Goal: Information Seeking & Learning: Learn about a topic

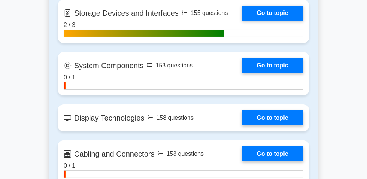
scroll to position [1022, 0]
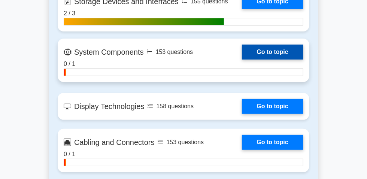
click at [242, 60] on link "Go to topic" at bounding box center [272, 52] width 61 height 15
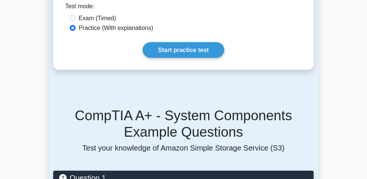
scroll to position [442, 0]
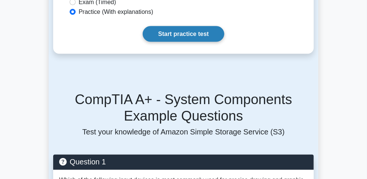
click at [180, 42] on link "Start practice test" at bounding box center [183, 34] width 81 height 16
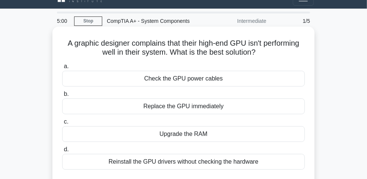
scroll to position [34, 0]
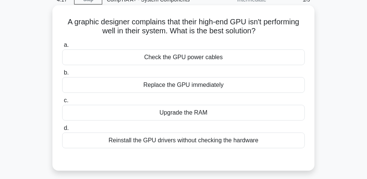
click at [203, 56] on div "Check the GPU power cables" at bounding box center [183, 57] width 243 height 16
click at [62, 48] on input "a. Check the GPU power cables" at bounding box center [62, 45] width 0 height 5
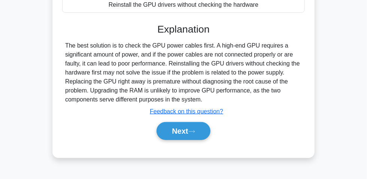
scroll to position [170, 0]
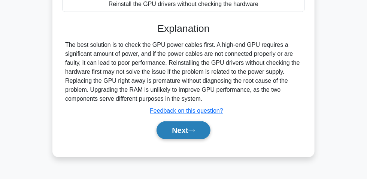
click at [177, 133] on button "Next" at bounding box center [184, 130] width 54 height 18
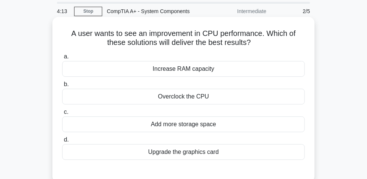
scroll to position [34, 0]
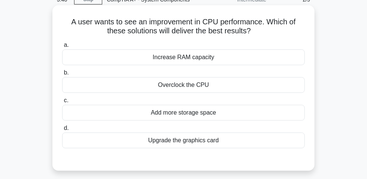
drag, startPoint x: 155, startPoint y: 89, endPoint x: 215, endPoint y: 88, distance: 59.2
click at [215, 88] on div "Overclock the CPU" at bounding box center [183, 85] width 243 height 16
click at [230, 92] on div "Overclock the CPU" at bounding box center [183, 85] width 243 height 16
click at [62, 75] on input "b. Overclock the CPU" at bounding box center [62, 72] width 0 height 5
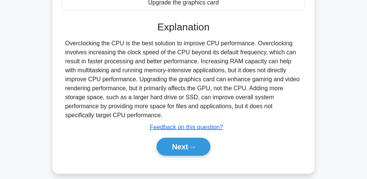
scroll to position [226, 0]
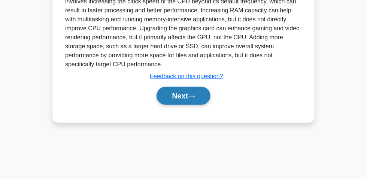
click at [188, 87] on button "Next" at bounding box center [184, 96] width 54 height 18
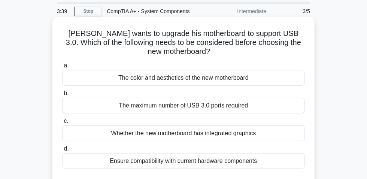
scroll to position [34, 0]
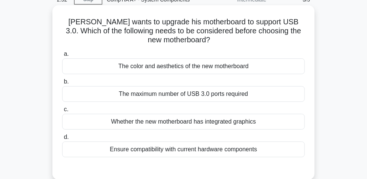
drag, startPoint x: 156, startPoint y: 69, endPoint x: 181, endPoint y: 72, distance: 25.6
click at [181, 72] on div "The color and aesthetics of the new motherboard" at bounding box center [183, 66] width 243 height 16
click at [218, 100] on div "The maximum number of USB 3.0 ports required" at bounding box center [183, 94] width 243 height 16
click at [62, 84] on input "b. The maximum number of USB 3.0 ports required" at bounding box center [62, 81] width 0 height 5
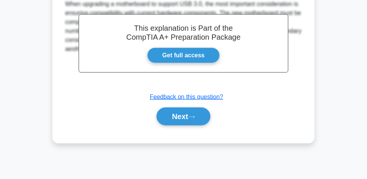
scroll to position [226, 0]
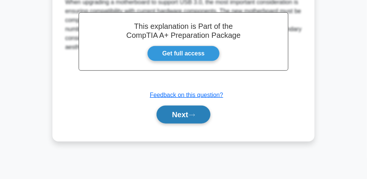
click at [173, 116] on button "Next" at bounding box center [184, 115] width 54 height 18
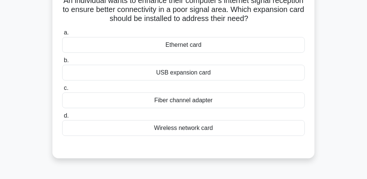
scroll to position [21, 0]
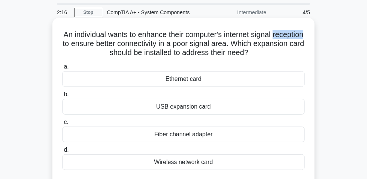
drag, startPoint x: 70, startPoint y: 46, endPoint x: 100, endPoint y: 48, distance: 30.0
click at [100, 48] on h5 "An individual wants to enhance their computer's internet signal reception to en…" at bounding box center [183, 44] width 244 height 28
click at [182, 114] on div "USB expansion card" at bounding box center [183, 107] width 243 height 16
click at [62, 97] on input "b. USB expansion card" at bounding box center [62, 94] width 0 height 5
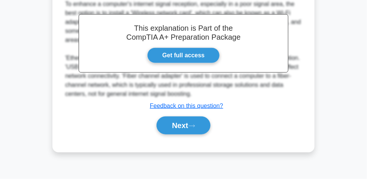
scroll to position [226, 0]
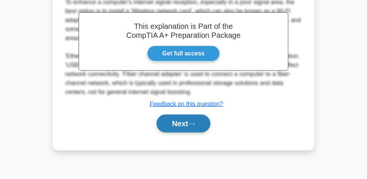
click at [180, 124] on button "Next" at bounding box center [184, 124] width 54 height 18
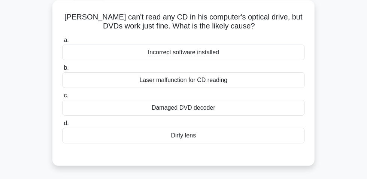
scroll to position [55, 0]
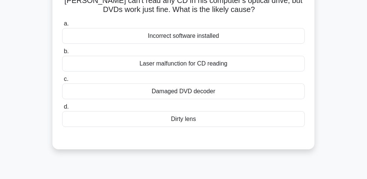
drag, startPoint x: 195, startPoint y: 39, endPoint x: 183, endPoint y: 66, distance: 29.2
click at [193, 41] on div "Incorrect software installed" at bounding box center [183, 36] width 243 height 16
click at [159, 39] on div "Incorrect software installed" at bounding box center [183, 36] width 243 height 16
click at [62, 26] on input "a. Incorrect software installed" at bounding box center [62, 23] width 0 height 5
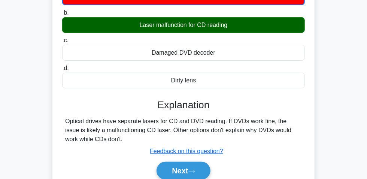
scroll to position [157, 0]
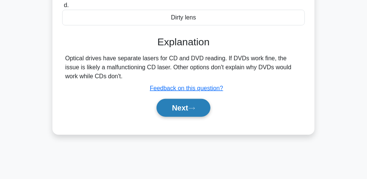
click at [176, 110] on button "Next" at bounding box center [184, 108] width 54 height 18
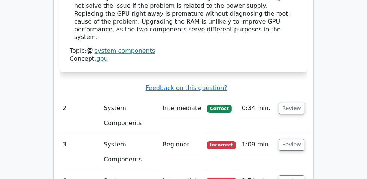
scroll to position [783, 0]
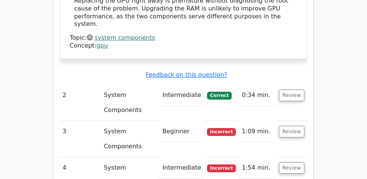
scroll to position [885, 0]
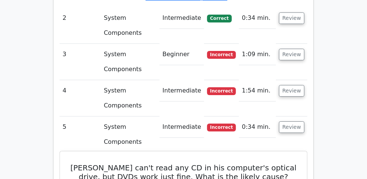
drag, startPoint x: 241, startPoint y: 101, endPoint x: 258, endPoint y: 100, distance: 17.7
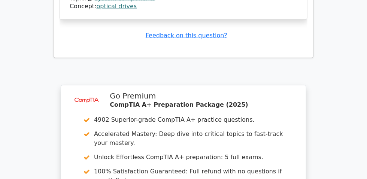
scroll to position [1300, 0]
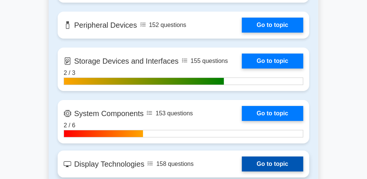
scroll to position [987, 0]
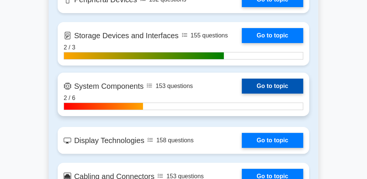
click at [242, 94] on link "Go to topic" at bounding box center [272, 86] width 61 height 15
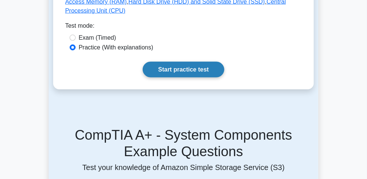
scroll to position [408, 0]
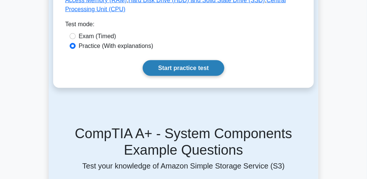
click at [172, 76] on link "Start practice test" at bounding box center [183, 68] width 81 height 16
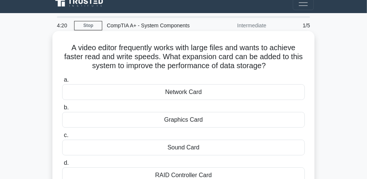
scroll to position [34, 0]
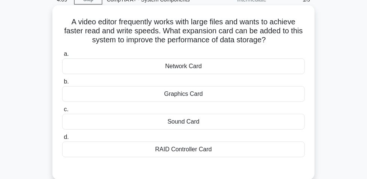
click at [176, 152] on div "RAID Controller Card" at bounding box center [183, 150] width 243 height 16
click at [62, 140] on input "d. RAID Controller Card" at bounding box center [62, 137] width 0 height 5
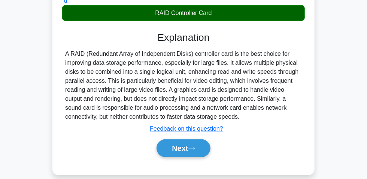
scroll to position [204, 0]
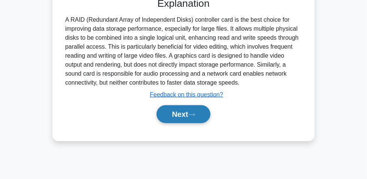
click at [179, 120] on button "Next" at bounding box center [184, 114] width 54 height 18
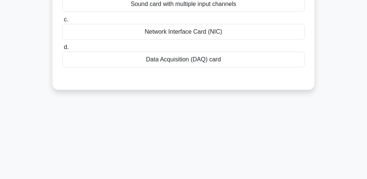
scroll to position [34, 0]
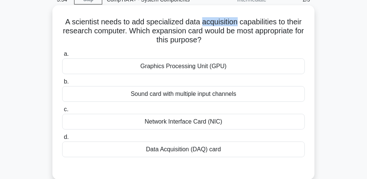
drag, startPoint x: 202, startPoint y: 24, endPoint x: 237, endPoint y: 18, distance: 35.8
click at [237, 18] on div "A scientist needs to add specialized data acquisition capabilities to their res…" at bounding box center [183, 92] width 256 height 169
drag, startPoint x: 60, startPoint y: 24, endPoint x: 191, endPoint y: 42, distance: 132.3
click at [215, 41] on div "A scientist needs to add specialized data acquisition capabilities to their res…" at bounding box center [183, 92] width 256 height 169
click at [198, 154] on div "Data Acquisition (DAQ) card" at bounding box center [183, 150] width 243 height 16
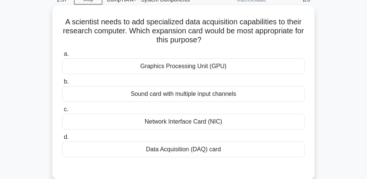
click at [62, 140] on input "d. Data Acquisition (DAQ) card" at bounding box center [62, 137] width 0 height 5
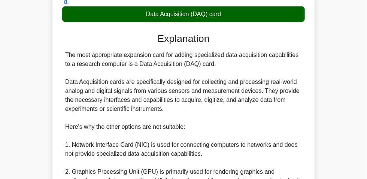
scroll to position [204, 0]
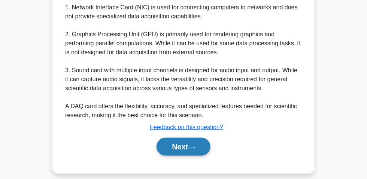
click at [176, 148] on button "Next" at bounding box center [184, 147] width 54 height 18
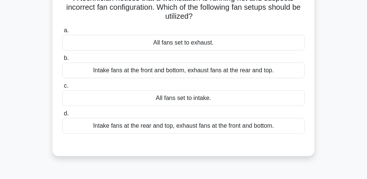
scroll to position [21, 0]
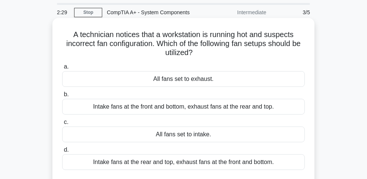
drag, startPoint x: 191, startPoint y: 79, endPoint x: 203, endPoint y: 83, distance: 12.7
click at [221, 85] on div "All fans set to exhaust." at bounding box center [183, 79] width 243 height 16
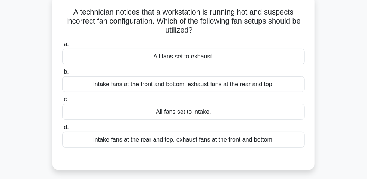
scroll to position [55, 0]
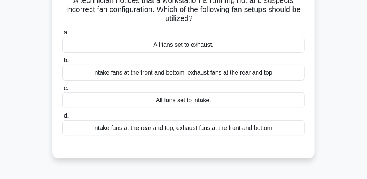
drag, startPoint x: 154, startPoint y: 103, endPoint x: 203, endPoint y: 104, distance: 49.1
click at [213, 105] on div "All fans set to intake." at bounding box center [183, 101] width 243 height 16
drag, startPoint x: 105, startPoint y: 132, endPoint x: 279, endPoint y: 131, distance: 173.8
click at [279, 131] on div "Intake fans at the rear and top, exhaust fans at the front and bottom." at bounding box center [183, 128] width 243 height 16
drag, startPoint x: 83, startPoint y: 75, endPoint x: 282, endPoint y: 73, distance: 198.9
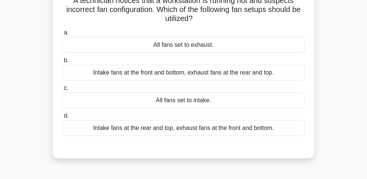
click at [317, 75] on div "A technician notices that a workstation is running hot and suspects incorrect f…" at bounding box center [184, 78] width 270 height 184
click at [263, 130] on div "Intake fans at the rear and top, exhaust fans at the front and bottom." at bounding box center [183, 128] width 243 height 16
click at [233, 132] on div "Intake fans at the rear and top, exhaust fans at the front and bottom." at bounding box center [183, 128] width 243 height 16
drag, startPoint x: 202, startPoint y: 137, endPoint x: 198, endPoint y: 136, distance: 3.9
click at [201, 136] on div "Intake fans at the rear and top, exhaust fans at the front and bottom." at bounding box center [183, 128] width 243 height 16
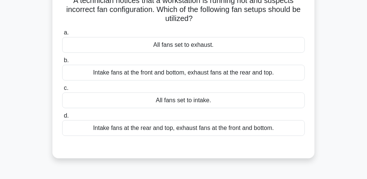
click at [176, 131] on div "Intake fans at the rear and top, exhaust fans at the front and bottom." at bounding box center [183, 128] width 243 height 16
click at [62, 118] on input "d. Intake fans at the rear and top, exhaust fans at the front and bottom." at bounding box center [62, 116] width 0 height 5
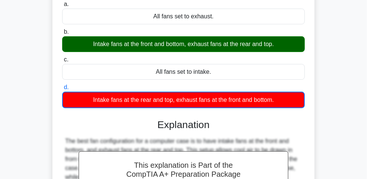
scroll to position [191, 0]
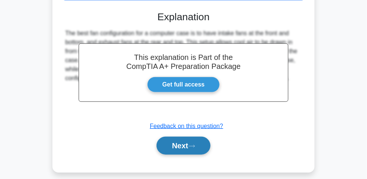
click at [184, 148] on button "Next" at bounding box center [184, 146] width 54 height 18
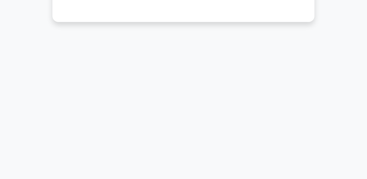
scroll to position [21, 0]
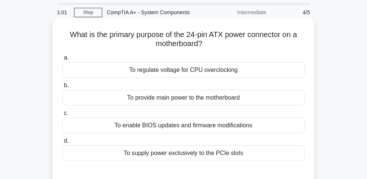
click at [220, 101] on div "To provide main power to the motherboard" at bounding box center [183, 98] width 243 height 16
click at [62, 88] on input "b. To provide main power to the motherboard" at bounding box center [62, 85] width 0 height 5
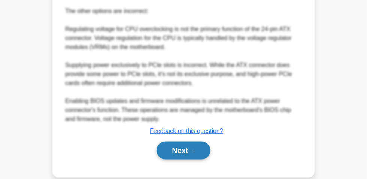
click at [174, 150] on button "Next" at bounding box center [184, 151] width 54 height 18
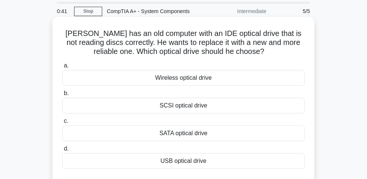
scroll to position [34, 0]
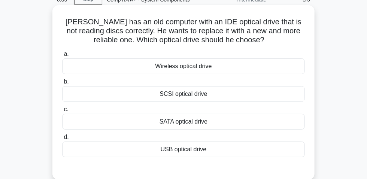
click at [174, 152] on div "USB optical drive" at bounding box center [183, 150] width 243 height 16
click at [62, 140] on input "d. USB optical drive" at bounding box center [62, 137] width 0 height 5
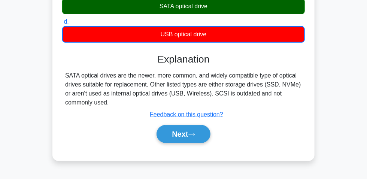
scroll to position [170, 0]
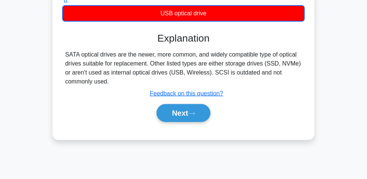
drag, startPoint x: 61, startPoint y: 55, endPoint x: 113, endPoint y: 85, distance: 59.6
click at [113, 85] on div "Sam has an old computer with an IDE optical drive that is not reading discs cor…" at bounding box center [183, 4] width 256 height 265
copy div "SATA optical drives are the newer, more common, and widely compatible type of o…"
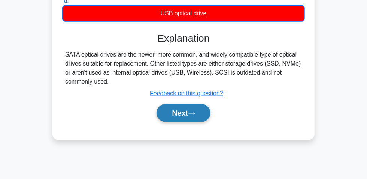
click at [181, 116] on button "Next" at bounding box center [184, 113] width 54 height 18
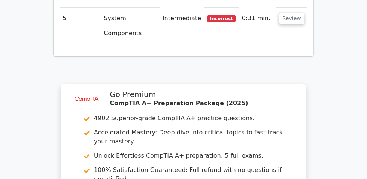
scroll to position [851, 0]
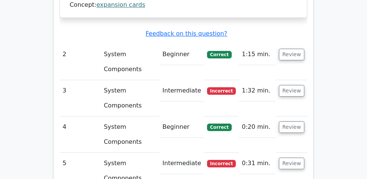
scroll to position [919, 0]
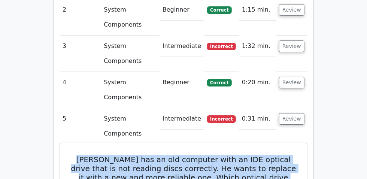
drag, startPoint x: 64, startPoint y: 15, endPoint x: 263, endPoint y: 33, distance: 199.8
click at [263, 155] on h5 "[PERSON_NAME] has an old computer with an IDE optical drive that is not reading…" at bounding box center [183, 173] width 229 height 36
copy h5 "[PERSON_NAME] has an old computer with an IDE optical drive that is not reading…"
copy div "SATA optical drive"
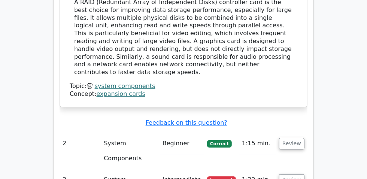
scroll to position [817, 0]
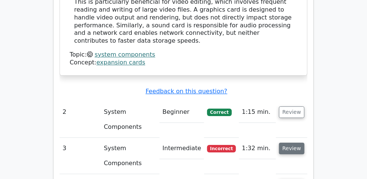
click at [305, 143] on button "Review" at bounding box center [291, 149] width 25 height 12
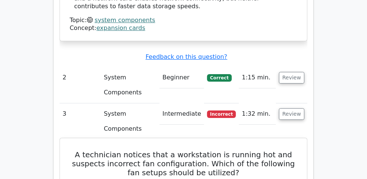
scroll to position [851, 0]
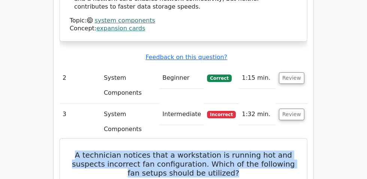
drag, startPoint x: 70, startPoint y: 43, endPoint x: 187, endPoint y: 58, distance: 117.5
click at [227, 151] on h5 "A technician notices that a workstation is running hot and suspects incorrect f…" at bounding box center [183, 164] width 229 height 27
copy h5 "A technician notices that a workstation is running hot and suspects incorrect f…"
drag, startPoint x: 84, startPoint y: 108, endPoint x: 292, endPoint y: 106, distance: 207.5
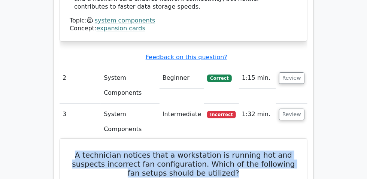
copy div "Intake fans at the front and bottom, exhaust fans at the rear and top."
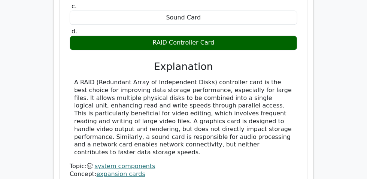
scroll to position [749, 0]
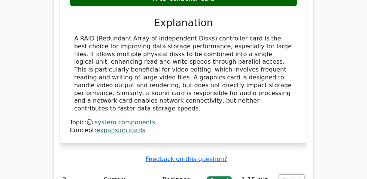
click at [305, 174] on button "Review" at bounding box center [291, 180] width 25 height 12
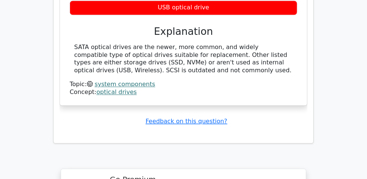
scroll to position [1566, 0]
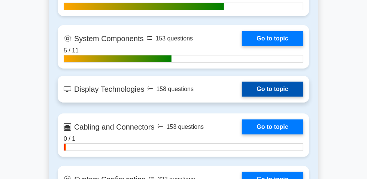
scroll to position [987, 0]
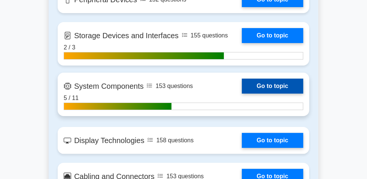
click at [242, 94] on link "Go to topic" at bounding box center [272, 86] width 61 height 15
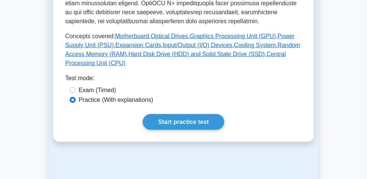
scroll to position [408, 0]
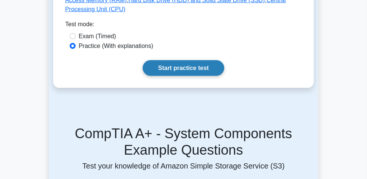
click at [186, 76] on link "Start practice test" at bounding box center [183, 68] width 81 height 16
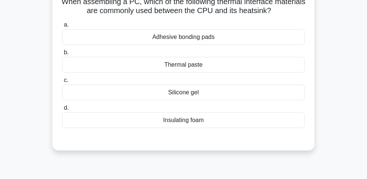
scroll to position [34, 0]
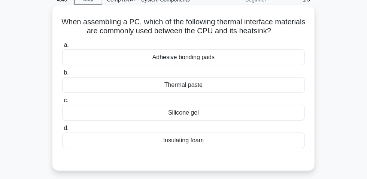
click at [192, 90] on div "Thermal paste" at bounding box center [183, 85] width 243 height 16
click at [62, 75] on input "b. Thermal paste" at bounding box center [62, 72] width 0 height 5
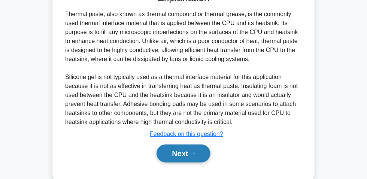
scroll to position [226, 0]
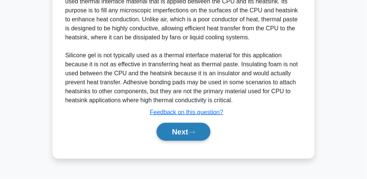
click at [190, 133] on button "Next" at bounding box center [184, 132] width 54 height 18
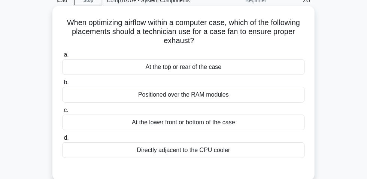
scroll to position [21, 0]
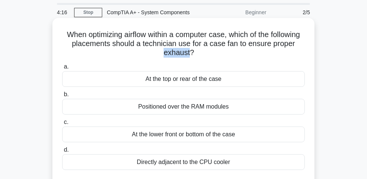
drag, startPoint x: 176, startPoint y: 56, endPoint x: 203, endPoint y: 59, distance: 27.9
click at [203, 58] on h5 "When optimizing airflow within a computer case, which of the following placemen…" at bounding box center [183, 44] width 244 height 28
click at [213, 83] on div "At the top or rear of the case" at bounding box center [183, 79] width 243 height 16
click at [62, 69] on input "a. At the top or rear of the case" at bounding box center [62, 66] width 0 height 5
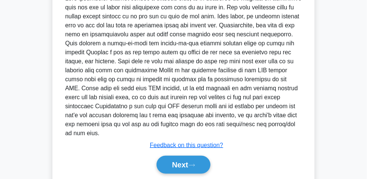
scroll to position [191, 0]
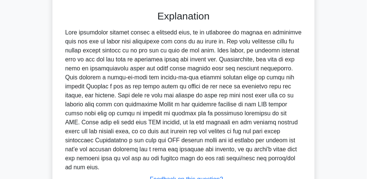
drag, startPoint x: 64, startPoint y: 33, endPoint x: 304, endPoint y: 160, distance: 271.6
click at [314, 163] on div "When optimizing airflow within a computer case, which of the following placemen…" at bounding box center [183, 37] width 262 height 378
copy div "When optimizing airflow within a computer case, it is important to create an ef…"
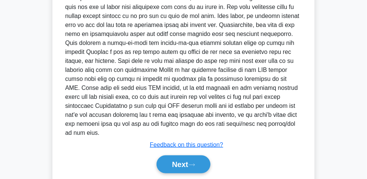
scroll to position [246, 0]
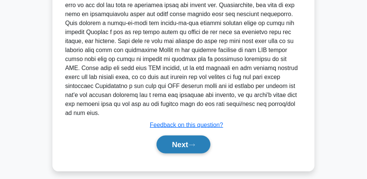
click at [179, 140] on button "Next" at bounding box center [184, 145] width 54 height 18
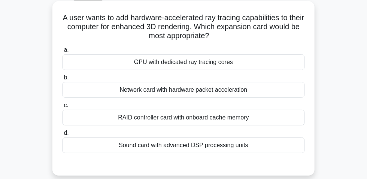
scroll to position [21, 0]
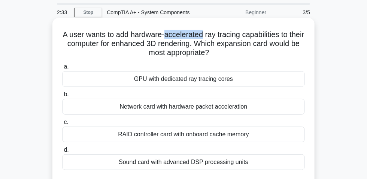
drag, startPoint x: 173, startPoint y: 37, endPoint x: 185, endPoint y: 40, distance: 12.4
click at [210, 34] on h5 "A user wants to add hardware-accelerated ray tracing capabilities to their comp…" at bounding box center [183, 44] width 244 height 28
click at [211, 84] on div "GPU with dedicated ray tracing cores" at bounding box center [183, 79] width 243 height 16
click at [62, 69] on input "a. GPU with dedicated ray tracing cores" at bounding box center [62, 66] width 0 height 5
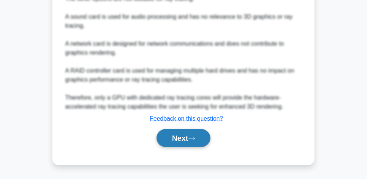
click at [186, 143] on button "Next" at bounding box center [184, 138] width 54 height 18
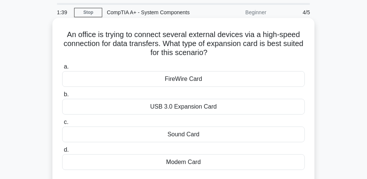
click at [178, 112] on div "USB 3.0 Expansion Card" at bounding box center [183, 107] width 243 height 16
click at [62, 97] on input "b. USB 3.0 Expansion Card" at bounding box center [62, 94] width 0 height 5
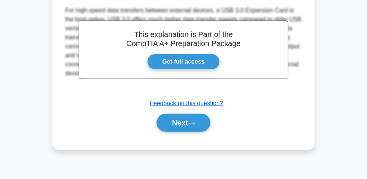
scroll to position [226, 0]
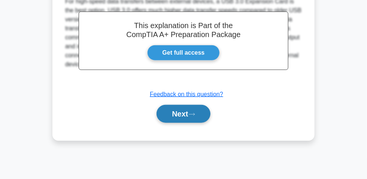
click at [191, 111] on button "Next" at bounding box center [184, 114] width 54 height 18
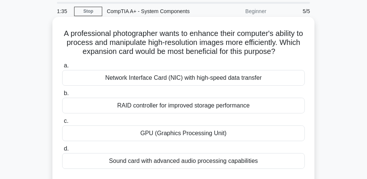
scroll to position [34, 0]
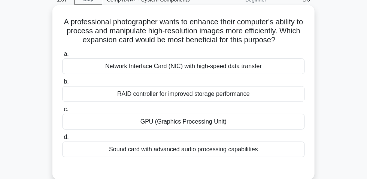
click at [196, 126] on div "GPU (Graphics Processing Unit)" at bounding box center [183, 122] width 243 height 16
click at [62, 112] on input "c. GPU (Graphics Processing Unit)" at bounding box center [62, 109] width 0 height 5
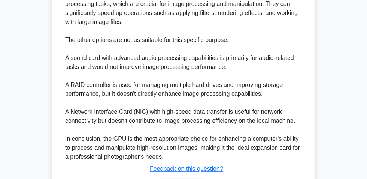
scroll to position [306, 0]
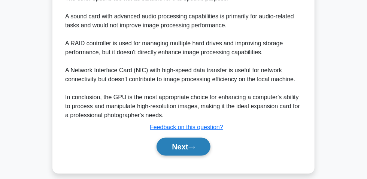
click at [175, 146] on button "Next" at bounding box center [184, 147] width 54 height 18
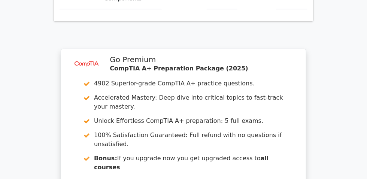
scroll to position [1106, 0]
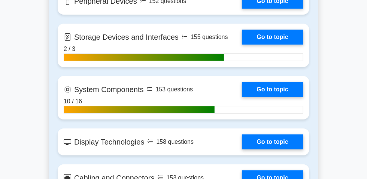
scroll to position [987, 0]
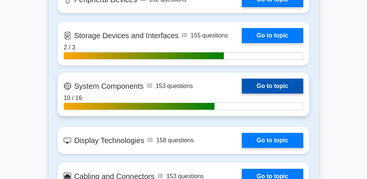
click at [242, 94] on link "Go to topic" at bounding box center [272, 86] width 61 height 15
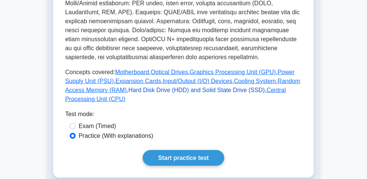
scroll to position [375, 0]
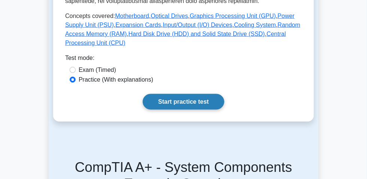
click at [193, 110] on link "Start practice test" at bounding box center [183, 102] width 81 height 16
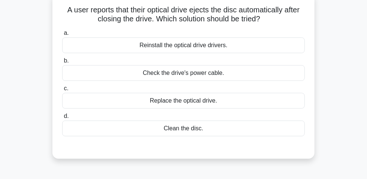
scroll to position [34, 0]
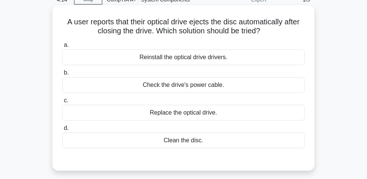
click at [176, 144] on div "Clean the disc." at bounding box center [183, 141] width 243 height 16
click at [62, 131] on input "d. Clean the disc." at bounding box center [62, 128] width 0 height 5
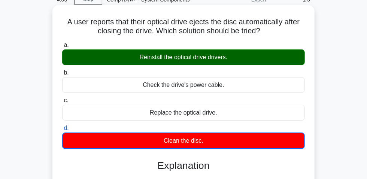
drag, startPoint x: 63, startPoint y: 24, endPoint x: 284, endPoint y: 31, distance: 220.8
click at [284, 31] on h5 "A user reports that their optical drive ejects the disc automatically after clo…" at bounding box center [183, 26] width 244 height 19
copy h5 "A user reports that their optical drive ejects the disc automatically after clo…"
drag, startPoint x: 134, startPoint y: 60, endPoint x: 237, endPoint y: 63, distance: 103.1
click at [237, 63] on div "Reinstall the optical drive drivers." at bounding box center [183, 57] width 243 height 16
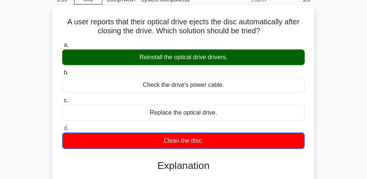
copy div "Reinstall the optical drive drivers."
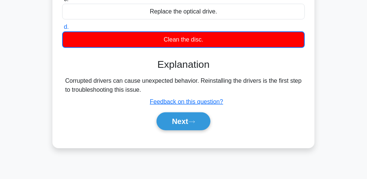
scroll to position [170, 0]
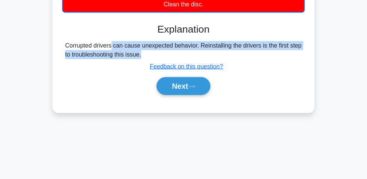
drag, startPoint x: 63, startPoint y: 48, endPoint x: 148, endPoint y: 62, distance: 85.5
click at [148, 62] on div "Explanation Corrupted drivers can cause unexpected behavior. Reinstalling the d…" at bounding box center [183, 60] width 243 height 75
copy div "Corrupted drivers can cause unexpected behavior. Reinstalling the drivers is th…"
click at [175, 92] on button "Next" at bounding box center [184, 86] width 54 height 18
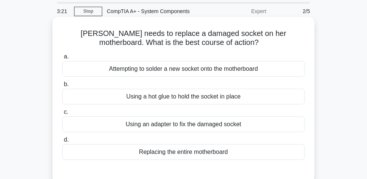
scroll to position [34, 0]
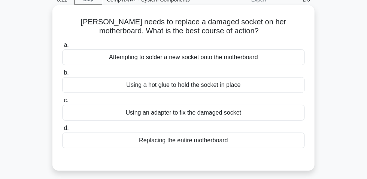
click at [199, 141] on div "Replacing the entire motherboard" at bounding box center [183, 141] width 243 height 16
click at [62, 131] on input "d. Replacing the entire motherboard" at bounding box center [62, 128] width 0 height 5
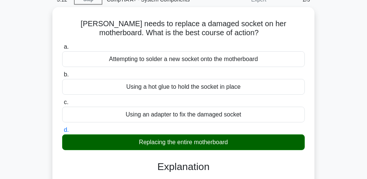
scroll to position [170, 0]
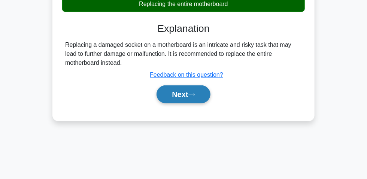
click at [187, 99] on button "Next" at bounding box center [184, 94] width 54 height 18
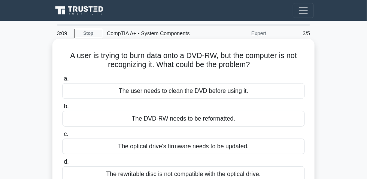
scroll to position [34, 0]
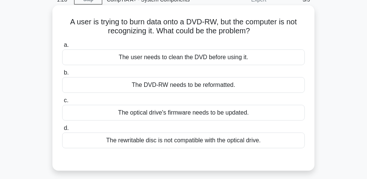
click at [206, 117] on div "The optical drive's firmware needs to be updated." at bounding box center [183, 113] width 243 height 16
click at [62, 103] on input "c. The optical drive's firmware needs to be updated." at bounding box center [62, 100] width 0 height 5
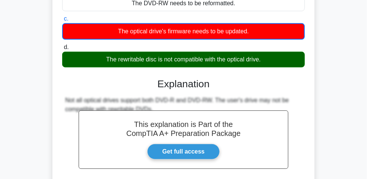
scroll to position [170, 0]
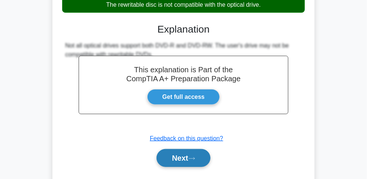
click at [181, 164] on button "Next" at bounding box center [184, 158] width 54 height 18
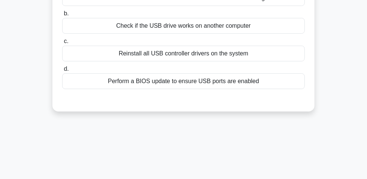
scroll to position [34, 0]
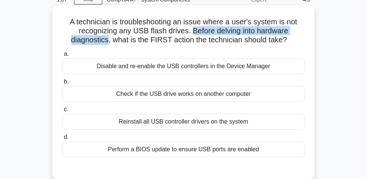
drag, startPoint x: 193, startPoint y: 33, endPoint x: 106, endPoint y: 40, distance: 86.8
click at [108, 42] on h5 "A technician is troubleshooting an issue where a user's system is not recognizi…" at bounding box center [183, 31] width 244 height 28
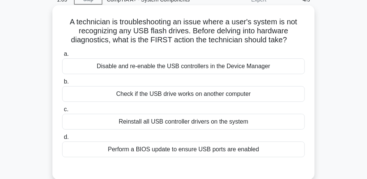
drag, startPoint x: 97, startPoint y: 37, endPoint x: 241, endPoint y: 28, distance: 144.5
click at [241, 28] on h5 "A technician is troubleshooting an issue where a user's system is not recognizi…" at bounding box center [183, 31] width 244 height 28
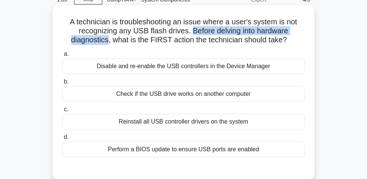
drag, startPoint x: 199, startPoint y: 36, endPoint x: 107, endPoint y: 44, distance: 92.5
click at [107, 44] on h5 "A technician is troubleshooting an issue where a user's system is not recognizi…" at bounding box center [183, 31] width 244 height 28
drag, startPoint x: 68, startPoint y: 24, endPoint x: 282, endPoint y: 39, distance: 214.8
click at [293, 41] on h5 "A technician is troubleshooting an issue where a user's system is not recognizi…" at bounding box center [183, 31] width 244 height 28
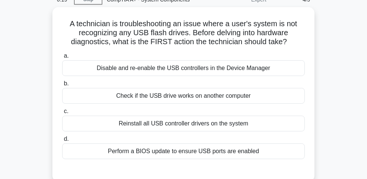
click at [318, 94] on div "A technician is troubleshooting an issue where a user's system is not recognizi…" at bounding box center [184, 99] width 270 height 184
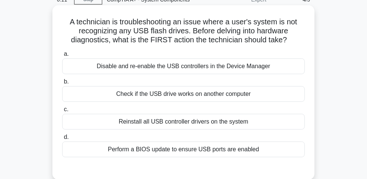
click at [225, 153] on div "Perform a BIOS update to ensure USB ports are enabled" at bounding box center [183, 150] width 243 height 16
click at [62, 140] on input "d. Perform a BIOS update to ensure USB ports are enabled" at bounding box center [62, 137] width 0 height 5
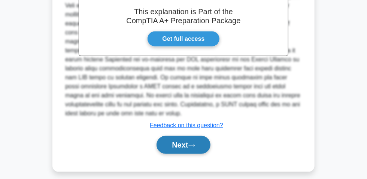
click at [174, 140] on button "Next" at bounding box center [184, 145] width 54 height 18
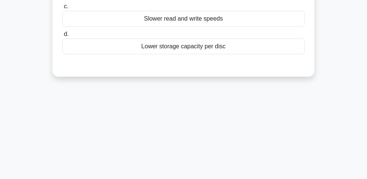
scroll to position [21, 0]
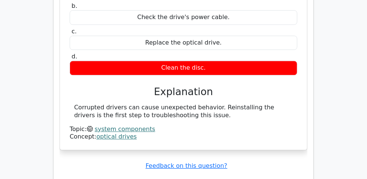
scroll to position [715, 0]
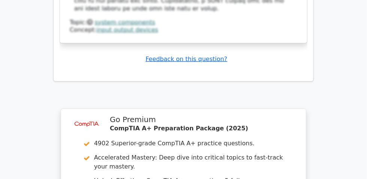
scroll to position [1328, 0]
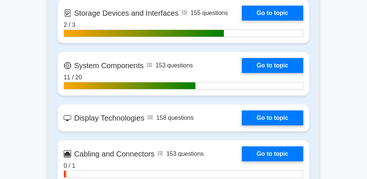
scroll to position [1022, 0]
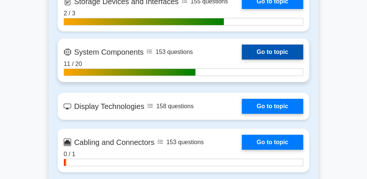
click at [242, 60] on link "Go to topic" at bounding box center [272, 52] width 61 height 15
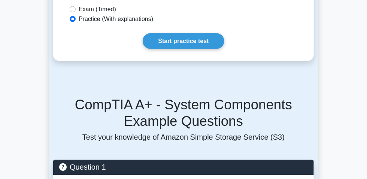
scroll to position [442, 0]
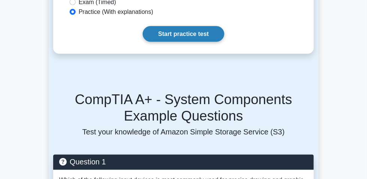
click at [167, 42] on link "Start practice test" at bounding box center [183, 34] width 81 height 16
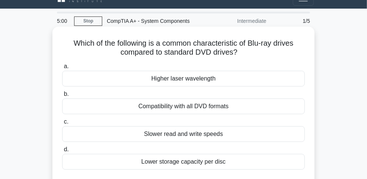
scroll to position [34, 0]
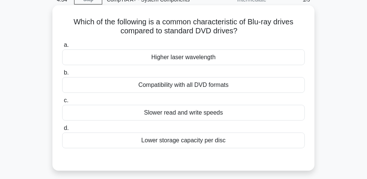
click at [158, 56] on div "Higher laser wavelength" at bounding box center [183, 57] width 243 height 16
click at [62, 48] on input "a. Higher laser wavelength" at bounding box center [62, 45] width 0 height 5
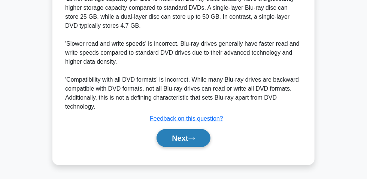
click at [174, 142] on button "Next" at bounding box center [184, 138] width 54 height 18
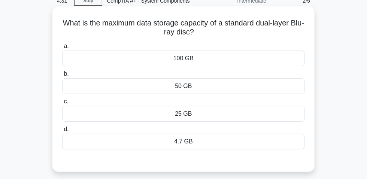
scroll to position [21, 0]
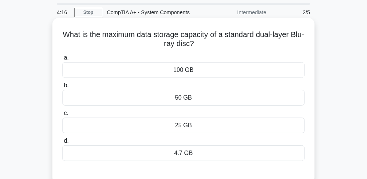
click at [200, 99] on div "50 GB" at bounding box center [183, 98] width 243 height 16
click at [62, 88] on input "b. 50 GB" at bounding box center [62, 85] width 0 height 5
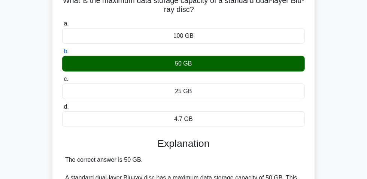
scroll to position [0, 0]
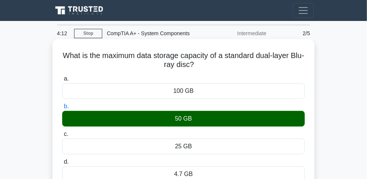
drag, startPoint x: 64, startPoint y: 58, endPoint x: 211, endPoint y: 73, distance: 147.2
click at [211, 70] on h5 "What is the maximum data storage capacity of a standard dual-layer Blu-ray disc…" at bounding box center [183, 60] width 244 height 19
copy h5 "What is the maximum data storage capacity of a standard dual-layer Blu-ray disc?"
drag, startPoint x: 195, startPoint y: 119, endPoint x: 201, endPoint y: 119, distance: 5.6
click at [201, 119] on div "50 GB" at bounding box center [183, 119] width 243 height 16
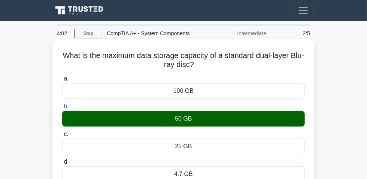
copy div "50 GB"
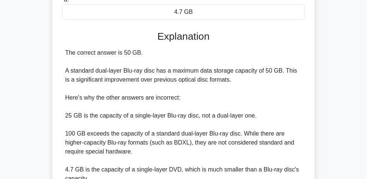
scroll to position [170, 0]
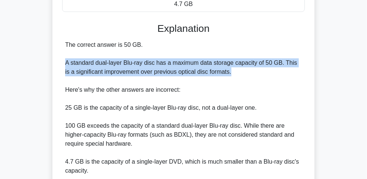
drag, startPoint x: 64, startPoint y: 64, endPoint x: 245, endPoint y: 77, distance: 182.1
click at [245, 77] on div "The correct answer is 50 GB. A standard dual-layer Blu-ray disc has a maximum d…" at bounding box center [183, 125] width 243 height 171
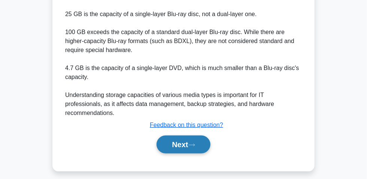
click at [191, 143] on icon at bounding box center [191, 145] width 7 height 4
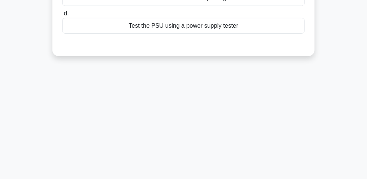
scroll to position [21, 0]
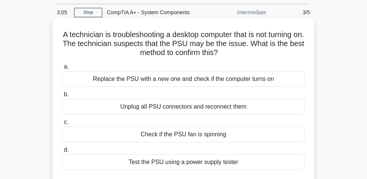
click at [211, 165] on div "Test the PSU using a power supply tester" at bounding box center [183, 162] width 243 height 16
click at [62, 152] on input "d. Test the PSU using a power supply tester" at bounding box center [62, 150] width 0 height 5
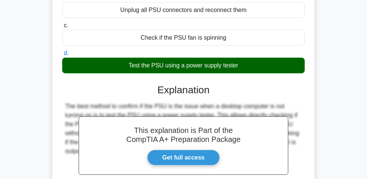
scroll to position [191, 0]
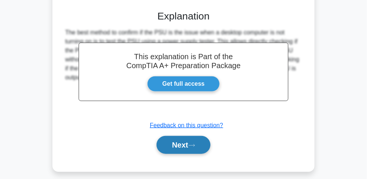
click at [193, 144] on button "Next" at bounding box center [184, 145] width 54 height 18
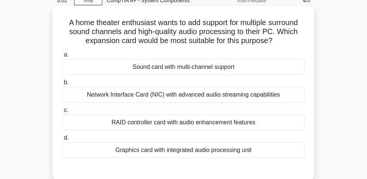
scroll to position [21, 0]
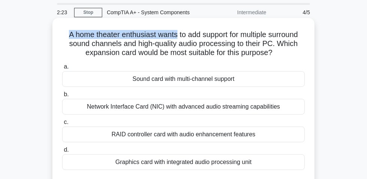
drag, startPoint x: 63, startPoint y: 38, endPoint x: 175, endPoint y: 39, distance: 112.0
click at [175, 39] on h5 "A home theater enthusiast wants to add support for multiple surround sound chan…" at bounding box center [183, 44] width 244 height 28
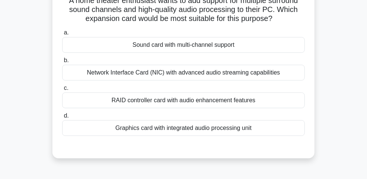
click at [175, 48] on div "Sound card with multi-channel support" at bounding box center [183, 45] width 243 height 16
click at [62, 35] on input "a. Sound card with multi-channel support" at bounding box center [62, 32] width 0 height 5
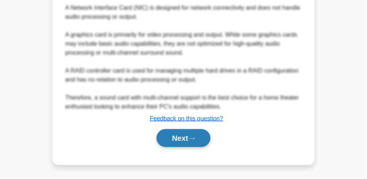
click at [183, 142] on button "Next" at bounding box center [184, 138] width 54 height 18
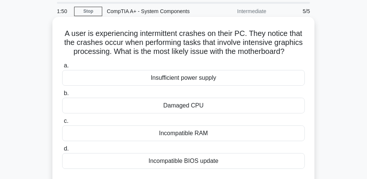
scroll to position [34, 0]
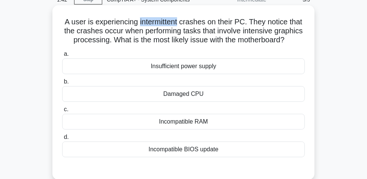
drag, startPoint x: 138, startPoint y: 22, endPoint x: 180, endPoint y: 27, distance: 41.9
click at [180, 27] on h5 "A user is experiencing intermittent crashes on their PC. They notice that the c…" at bounding box center [183, 31] width 244 height 28
drag, startPoint x: 260, startPoint y: 33, endPoint x: 291, endPoint y: 30, distance: 31.2
click at [291, 30] on h5 "A user is experiencing intermittent crashes on their PC. They notice that the c…" at bounding box center [183, 31] width 244 height 28
click at [179, 130] on div "Incompatible RAM" at bounding box center [183, 122] width 243 height 16
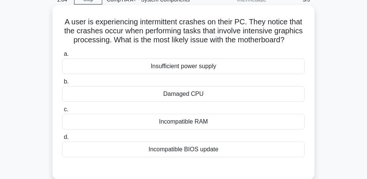
click at [62, 112] on input "c. Incompatible RAM" at bounding box center [62, 109] width 0 height 5
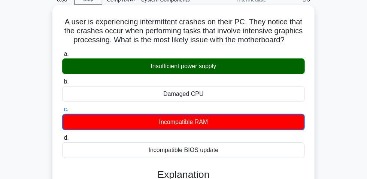
drag, startPoint x: 63, startPoint y: 28, endPoint x: 219, endPoint y: 58, distance: 158.6
click at [229, 45] on h5 "A user is experiencing intermittent crashes on their PC. They notice that the c…" at bounding box center [183, 31] width 244 height 28
copy h5 "A user is experiencing intermittent crashes on their PC. They notice that the c…"
drag, startPoint x: 148, startPoint y: 75, endPoint x: 237, endPoint y: 81, distance: 89.0
click at [241, 74] on div "Insufficient power supply" at bounding box center [183, 66] width 243 height 16
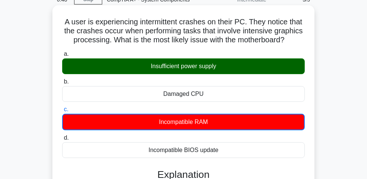
copy div "Insufficient power supply"
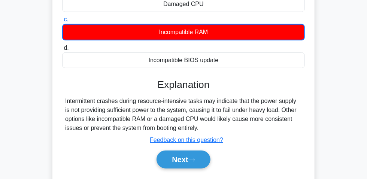
scroll to position [204, 0]
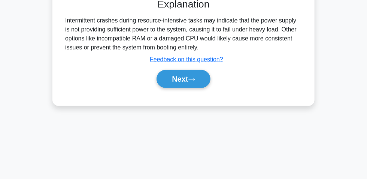
drag, startPoint x: 62, startPoint y: 30, endPoint x: 179, endPoint y: 52, distance: 119.6
click at [219, 52] on div "Intermittent crashes during resource-intensive tasks may indicate that the powe…" at bounding box center [183, 34] width 243 height 36
copy div "Intermittent crashes during resource-intensive tasks may indicate that the powe…"
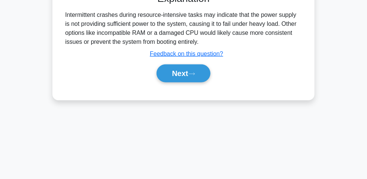
scroll to position [226, 0]
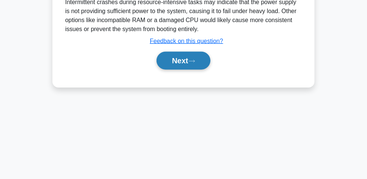
click at [179, 66] on button "Next" at bounding box center [184, 61] width 54 height 18
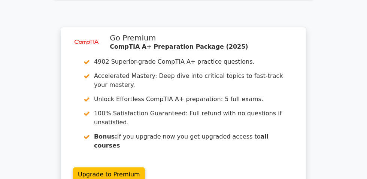
scroll to position [1176, 0]
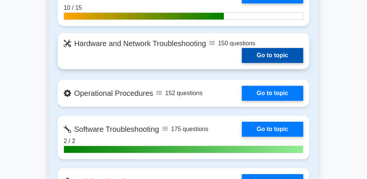
scroll to position [817, 0]
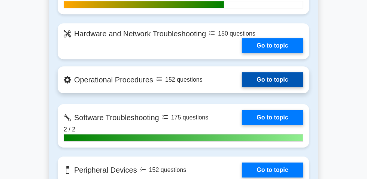
click at [242, 87] on link "Go to topic" at bounding box center [272, 79] width 61 height 15
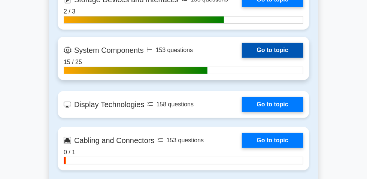
scroll to position [1056, 0]
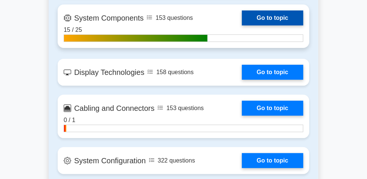
click at [242, 25] on link "Go to topic" at bounding box center [272, 17] width 61 height 15
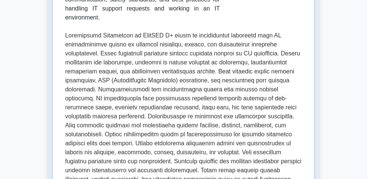
scroll to position [204, 0]
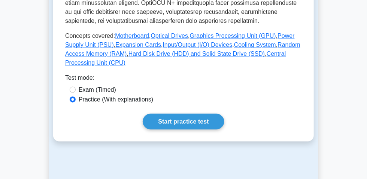
scroll to position [408, 0]
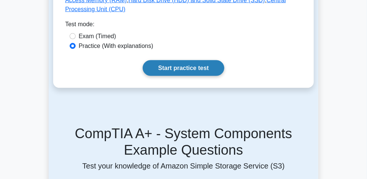
click at [191, 76] on link "Start practice test" at bounding box center [183, 68] width 81 height 16
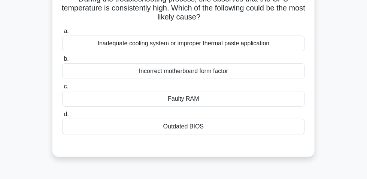
scroll to position [68, 0]
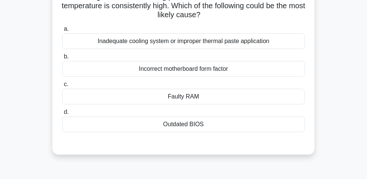
click at [189, 41] on div "Inadequate cooling system or improper thermal paste application" at bounding box center [183, 41] width 243 height 16
click at [62, 31] on input "a. Inadequate cooling system or improper thermal paste application" at bounding box center [62, 29] width 0 height 5
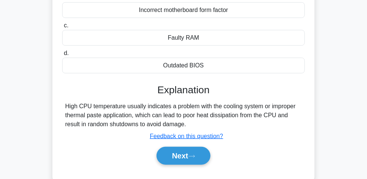
scroll to position [204, 0]
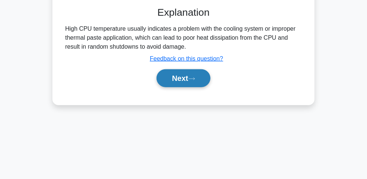
click at [178, 82] on button "Next" at bounding box center [184, 78] width 54 height 18
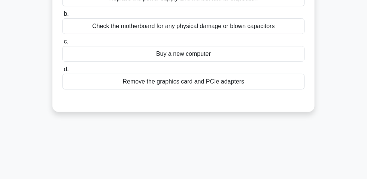
scroll to position [34, 0]
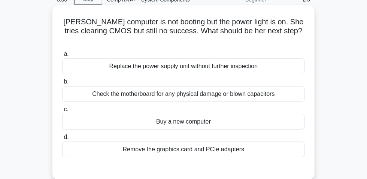
drag, startPoint x: 238, startPoint y: 88, endPoint x: 277, endPoint y: 91, distance: 39.1
click at [277, 91] on div "Check the motherboard for any physical damage or blown capacitors" at bounding box center [183, 94] width 243 height 16
click at [182, 63] on div "Replace the power supply unit without further inspection" at bounding box center [183, 66] width 243 height 16
click at [62, 57] on input "a. Replace the power supply unit without further inspection" at bounding box center [62, 54] width 0 height 5
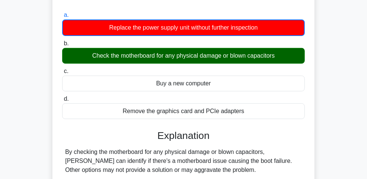
scroll to position [0, 0]
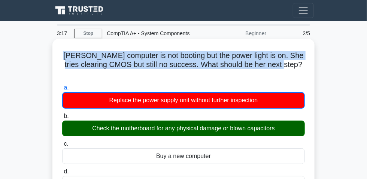
drag, startPoint x: 66, startPoint y: 60, endPoint x: 291, endPoint y: 67, distance: 225.3
click at [291, 67] on h5 "Kelly's computer is not booting but the power light is on. She tries clearing C…" at bounding box center [183, 65] width 244 height 28
copy h5 "Kelly's computer is not booting but the power light is on. She tries clearing C…"
drag, startPoint x: 89, startPoint y: 121, endPoint x: 254, endPoint y: 119, distance: 164.5
click at [289, 125] on div "Check the motherboard for any physical damage or blown capacitors" at bounding box center [183, 129] width 243 height 16
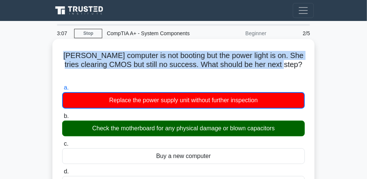
copy div "Check the motherboard for any physical damage or blown capacitors"
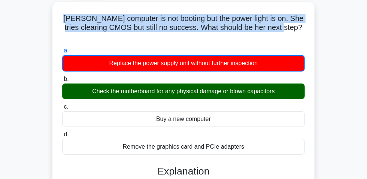
scroll to position [170, 0]
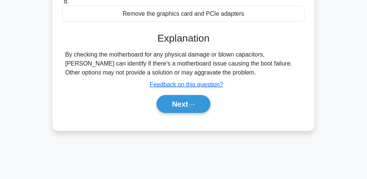
drag, startPoint x: 65, startPoint y: 49, endPoint x: 176, endPoint y: 59, distance: 111.0
click at [198, 64] on div "By checking the motherboard for any physical damage or blown capacitors, Kelly …" at bounding box center [183, 63] width 237 height 27
copy div "By checking the motherboard for any physical damage or blown capacitors, Kelly …"
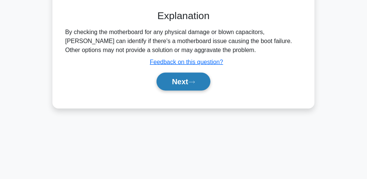
scroll to position [204, 0]
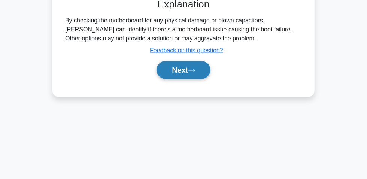
click at [185, 64] on button "Next" at bounding box center [184, 70] width 54 height 18
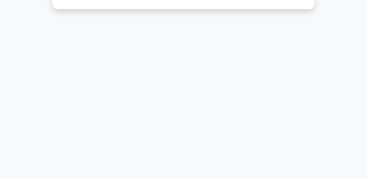
scroll to position [34, 0]
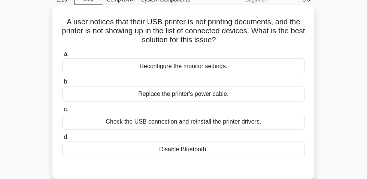
click at [181, 127] on div "Check the USB connection and reinstall the printer drivers." at bounding box center [183, 122] width 243 height 16
click at [62, 112] on input "c. Check the USB connection and reinstall the printer drivers." at bounding box center [62, 109] width 0 height 5
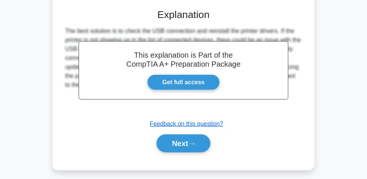
scroll to position [191, 0]
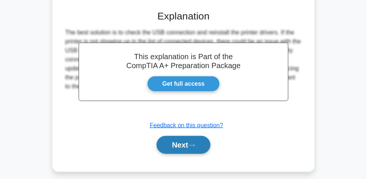
click at [180, 145] on button "Next" at bounding box center [184, 145] width 54 height 18
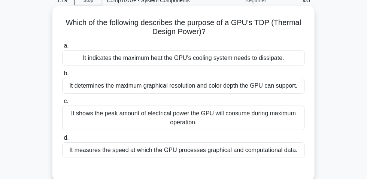
scroll to position [21, 0]
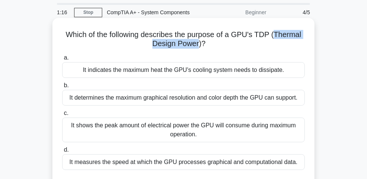
drag, startPoint x: 276, startPoint y: 35, endPoint x: 197, endPoint y: 48, distance: 80.0
click at [197, 48] on h5 "Which of the following describes the purpose of a GPU's TDP (Thermal Design Pow…" at bounding box center [183, 39] width 244 height 19
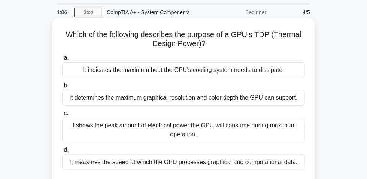
click at [209, 133] on div "It shows the peak amount of electrical power the GPU will consume during maximu…" at bounding box center [183, 130] width 243 height 25
click at [62, 116] on input "c. It shows the peak amount of electrical power the GPU will consume during max…" at bounding box center [62, 113] width 0 height 5
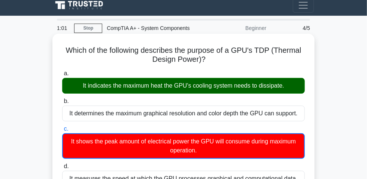
scroll to position [0, 0]
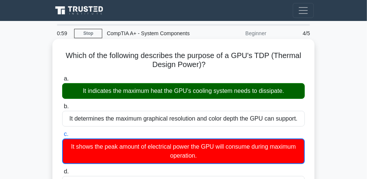
drag, startPoint x: 65, startPoint y: 60, endPoint x: 187, endPoint y: 61, distance: 122.1
click at [211, 69] on h5 "Which of the following describes the purpose of a GPU's TDP (Thermal Design Pow…" at bounding box center [183, 60] width 244 height 19
copy h5 "Which of the following describes the purpose of a GPU's TDP (Thermal Design Pow…"
drag, startPoint x: 76, startPoint y: 93, endPoint x: 292, endPoint y: 92, distance: 215.4
click at [298, 91] on div "It indicates the maximum heat the GPU's cooling system needs to dissipate." at bounding box center [183, 91] width 243 height 16
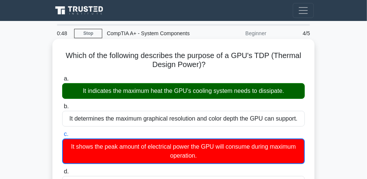
copy div "It indicates the maximum heat the GPU's cooling system needs to dissipate."
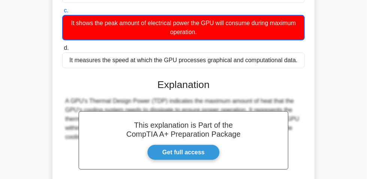
scroll to position [170, 0]
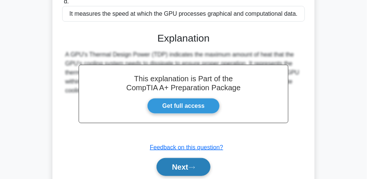
click at [178, 173] on button "Next" at bounding box center [184, 167] width 54 height 18
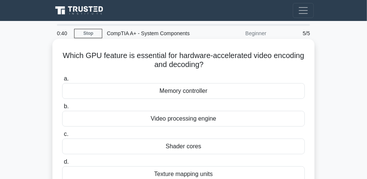
scroll to position [34, 0]
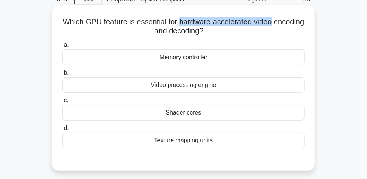
drag, startPoint x: 195, startPoint y: 24, endPoint x: 290, endPoint y: 24, distance: 95.2
click at [290, 24] on h5 "Which GPU feature is essential for hardware-accelerated video encoding and deco…" at bounding box center [183, 26] width 244 height 19
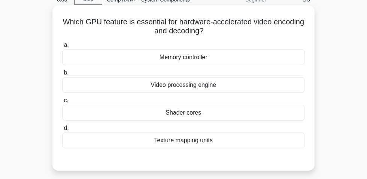
click at [188, 90] on div "Video processing engine" at bounding box center [183, 85] width 243 height 16
click at [62, 75] on input "b. Video processing engine" at bounding box center [62, 72] width 0 height 5
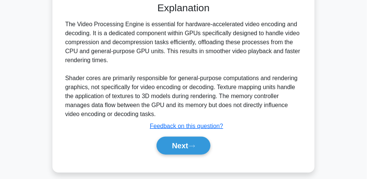
scroll to position [226, 0]
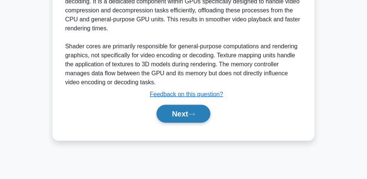
click at [175, 116] on button "Next" at bounding box center [184, 114] width 54 height 18
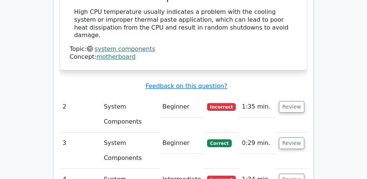
scroll to position [851, 0]
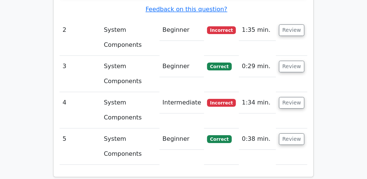
click at [308, 92] on td "Review" at bounding box center [291, 110] width 31 height 36
click at [305, 133] on button "Review" at bounding box center [291, 139] width 25 height 12
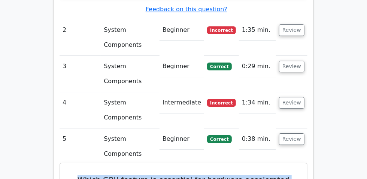
drag, startPoint x: 73, startPoint y: 56, endPoint x: 230, endPoint y: 63, distance: 156.7
copy h5 "Which GPU feature is essential for hardware-accelerated video encoding and deco…"
drag, startPoint x: 214, startPoint y: 117, endPoint x: 218, endPoint y: 118, distance: 4.4
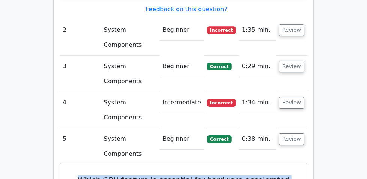
copy div "Video processing engine"
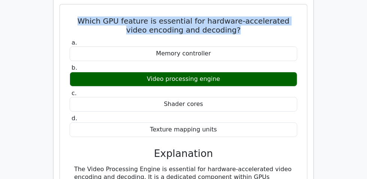
scroll to position [1022, 0]
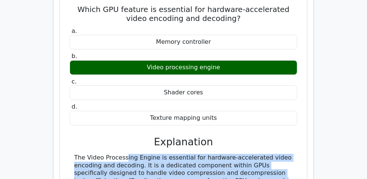
drag, startPoint x: 65, startPoint y: 27, endPoint x: 178, endPoint y: 109, distance: 139.4
click at [178, 109] on div "a. Memory controller b. Video processing engine c. d." at bounding box center [183, 151] width 229 height 251
copy div "The Video Processing Engine is essential for hardware-accelerated video encodin…"
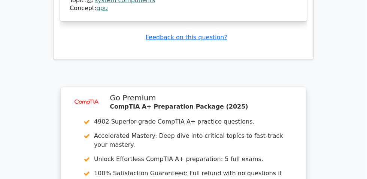
scroll to position [1294, 0]
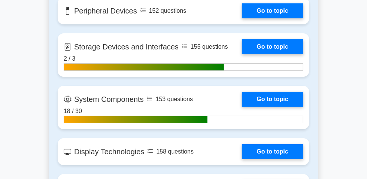
scroll to position [987, 0]
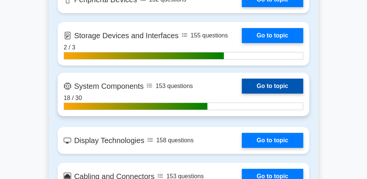
click at [242, 94] on link "Go to topic" at bounding box center [272, 86] width 61 height 15
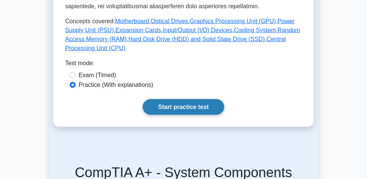
scroll to position [408, 0]
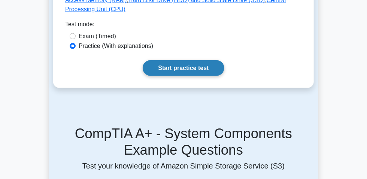
click at [170, 76] on link "Start practice test" at bounding box center [183, 68] width 81 height 16
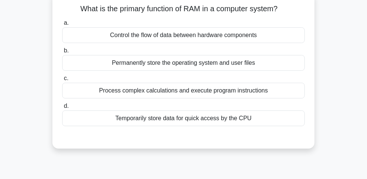
scroll to position [34, 0]
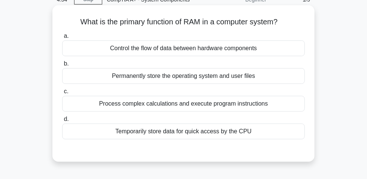
click at [246, 136] on div "Temporarily store data for quick access by the CPU" at bounding box center [183, 132] width 243 height 16
click at [62, 122] on input "d. Temporarily store data for quick access by the CPU" at bounding box center [62, 119] width 0 height 5
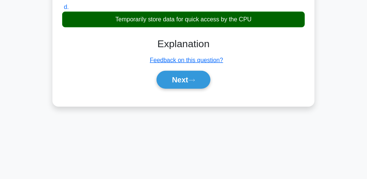
scroll to position [136, 0]
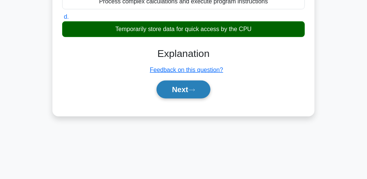
click at [183, 94] on button "Next" at bounding box center [184, 90] width 54 height 18
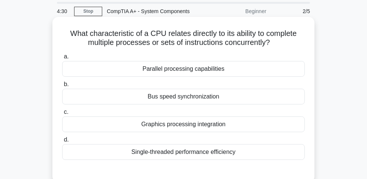
scroll to position [34, 0]
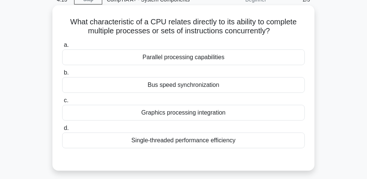
drag, startPoint x: 86, startPoint y: 31, endPoint x: 277, endPoint y: 37, distance: 191.5
click at [277, 36] on h5 "What characteristic of a CPU relates directly to its ability to complete multip…" at bounding box center [183, 26] width 244 height 19
click at [301, 43] on div "a. Parallel processing capabilities b. Bus speed synchronization c. d." at bounding box center [184, 94] width 252 height 111
drag, startPoint x: 227, startPoint y: 34, endPoint x: 268, endPoint y: 35, distance: 41.6
click at [268, 35] on h5 "What characteristic of a CPU relates directly to its ability to complete multip…" at bounding box center [183, 26] width 244 height 19
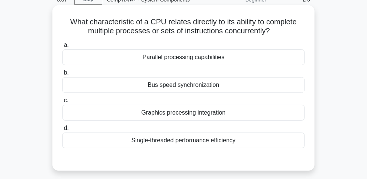
click at [193, 65] on div "Parallel processing capabilities" at bounding box center [183, 57] width 243 height 16
click at [62, 48] on input "a. Parallel processing capabilities" at bounding box center [62, 45] width 0 height 5
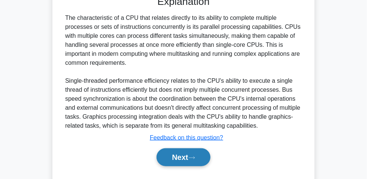
scroll to position [226, 0]
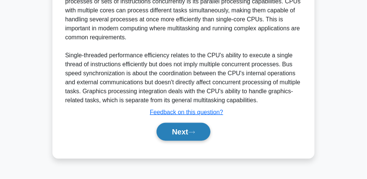
click at [186, 131] on button "Next" at bounding box center [184, 132] width 54 height 18
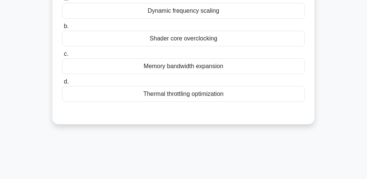
scroll to position [21, 0]
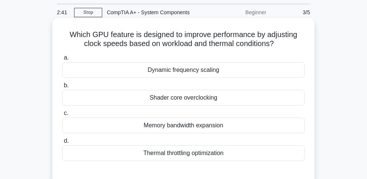
click at [186, 158] on div "Thermal throttling optimization" at bounding box center [183, 153] width 243 height 16
click at [62, 143] on input "d. Thermal throttling optimization" at bounding box center [62, 141] width 0 height 5
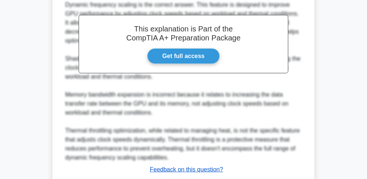
scroll to position [260, 0]
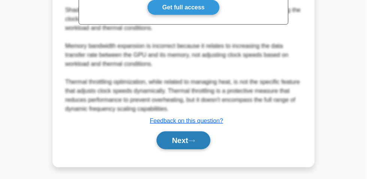
click at [173, 142] on button "Next" at bounding box center [184, 140] width 54 height 18
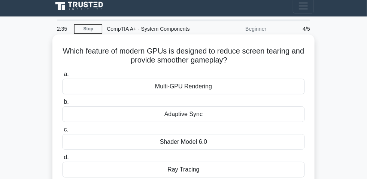
scroll to position [34, 0]
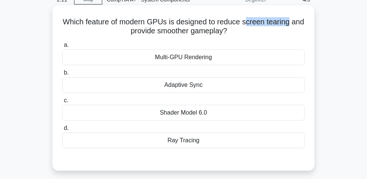
drag, startPoint x: 252, startPoint y: 25, endPoint x: 293, endPoint y: 23, distance: 40.1
click at [306, 27] on div "Which feature of modern GPUs is designed to reduce screen tearing and provide s…" at bounding box center [183, 88] width 256 height 160
click at [250, 25] on h5 "Which feature of modern GPUs is designed to reduce screen tearing and provide s…" at bounding box center [183, 26] width 244 height 19
drag, startPoint x: 250, startPoint y: 25, endPoint x: 292, endPoint y: 24, distance: 42.0
click at [297, 25] on h5 "Which feature of modern GPUs is designed to reduce screen tearing and provide s…" at bounding box center [183, 26] width 244 height 19
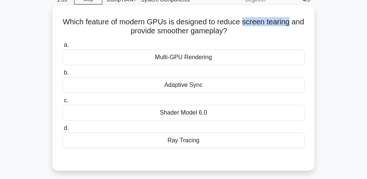
drag, startPoint x: 158, startPoint y: 116, endPoint x: 202, endPoint y: 115, distance: 43.8
click at [209, 117] on div "Shader Model 6.0" at bounding box center [183, 113] width 243 height 16
click at [218, 87] on div "Adaptive Sync" at bounding box center [183, 85] width 243 height 16
click at [62, 75] on input "b. Adaptive Sync" at bounding box center [62, 72] width 0 height 5
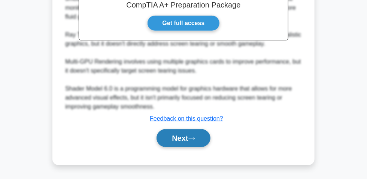
click at [189, 137] on button "Next" at bounding box center [184, 138] width 54 height 18
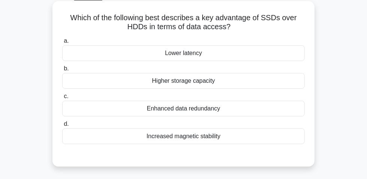
scroll to position [21, 0]
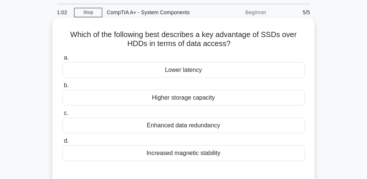
drag, startPoint x: 195, startPoint y: 73, endPoint x: 199, endPoint y: 71, distance: 5.0
click at [197, 71] on div "Lower latency" at bounding box center [183, 70] width 243 height 16
click at [165, 76] on div "Lower latency" at bounding box center [183, 70] width 243 height 16
click at [62, 60] on input "a. Lower latency" at bounding box center [62, 57] width 0 height 5
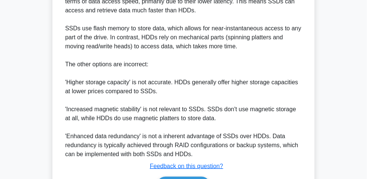
scroll to position [291, 0]
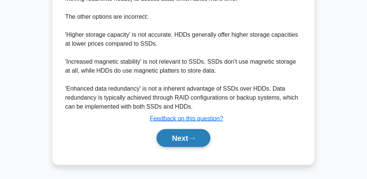
click at [182, 137] on button "Next" at bounding box center [184, 138] width 54 height 18
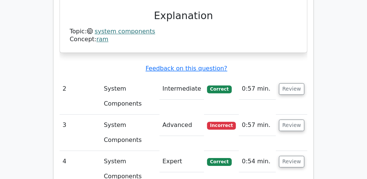
scroll to position [715, 0]
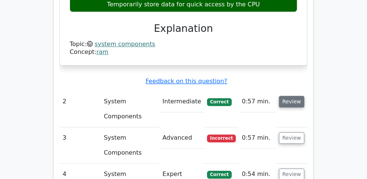
click at [305, 96] on button "Review" at bounding box center [291, 102] width 25 height 12
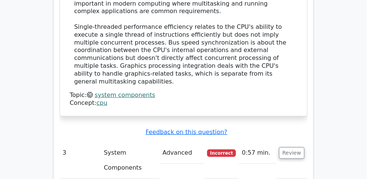
scroll to position [1056, 0]
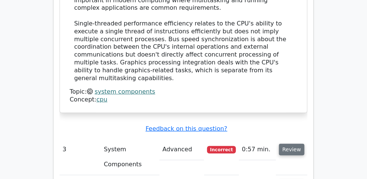
click at [305, 144] on button "Review" at bounding box center [291, 150] width 25 height 12
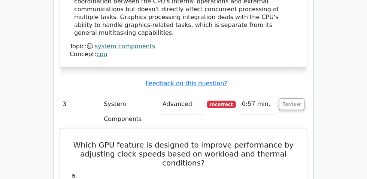
scroll to position [1090, 0]
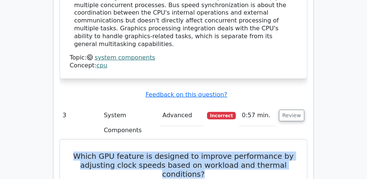
drag, startPoint x: 66, startPoint y: 35, endPoint x: 277, endPoint y: 42, distance: 210.7
click at [285, 152] on h5 "Which GPU feature is designed to improve performance by adjusting clock speeds …" at bounding box center [183, 165] width 229 height 27
copy h5 "Which GPU feature is designed to improve performance by adjusting clock speeds …"
drag, startPoint x: 147, startPoint y: 68, endPoint x: 224, endPoint y: 69, distance: 76.4
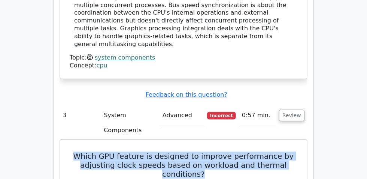
copy div "Dynamic frequency scaling"
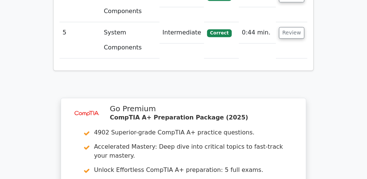
scroll to position [1666, 0]
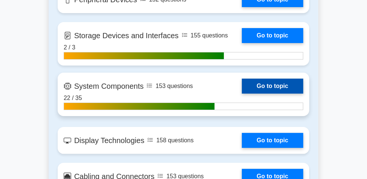
scroll to position [1056, 0]
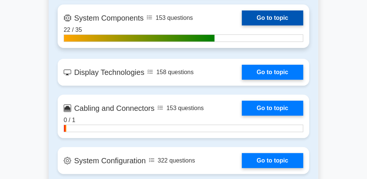
click at [242, 25] on link "Go to topic" at bounding box center [272, 17] width 61 height 15
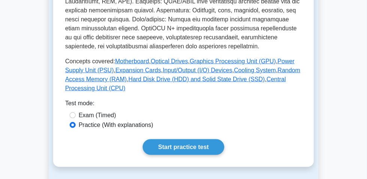
scroll to position [375, 0]
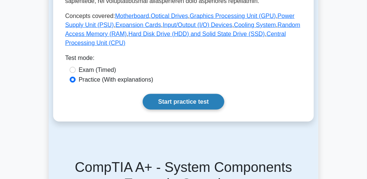
click at [176, 110] on link "Start practice test" at bounding box center [183, 102] width 81 height 16
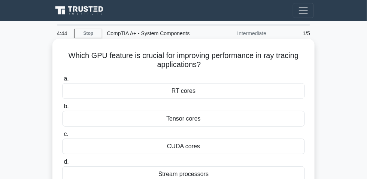
drag, startPoint x: 269, startPoint y: 58, endPoint x: 301, endPoint y: 69, distance: 33.3
click at [301, 69] on h5 "Which GPU feature is crucial for improving performance in ray tracing applicati…" at bounding box center [183, 60] width 244 height 19
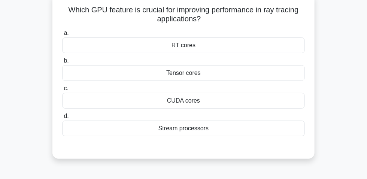
scroll to position [34, 0]
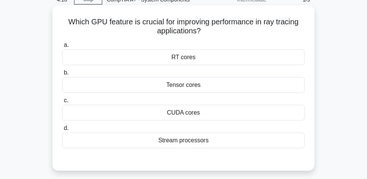
click at [195, 147] on div "Stream processors" at bounding box center [183, 141] width 243 height 16
click at [62, 131] on input "d. Stream processors" at bounding box center [62, 128] width 0 height 5
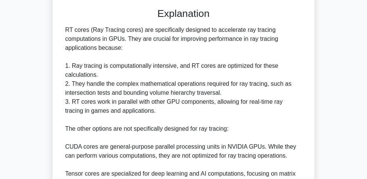
scroll to position [170, 0]
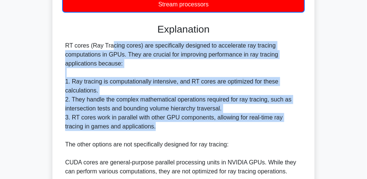
drag, startPoint x: 63, startPoint y: 49, endPoint x: 179, endPoint y: 128, distance: 139.7
click at [179, 128] on div "Which GPU feature is crucial for improving performance in ray tracing applicati…" at bounding box center [183, 94] width 256 height 445
copy div "RT cores (Ray Tracing cores) are specifically designed to accelerate ray tracin…"
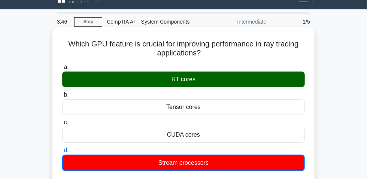
scroll to position [0, 0]
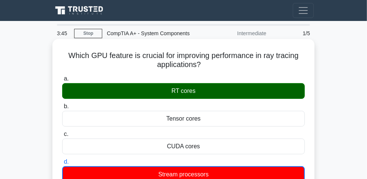
drag, startPoint x: 64, startPoint y: 58, endPoint x: 190, endPoint y: 64, distance: 125.6
click at [209, 67] on h5 "Which GPU feature is crucial for improving performance in ray tracing applicati…" at bounding box center [183, 60] width 244 height 19
copy h5 "Which GPU feature is crucial for improving performance in ray tracing applicati…"
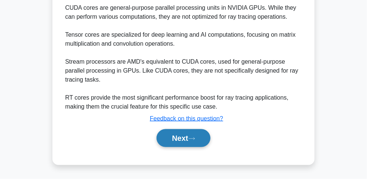
click at [179, 142] on button "Next" at bounding box center [184, 138] width 54 height 18
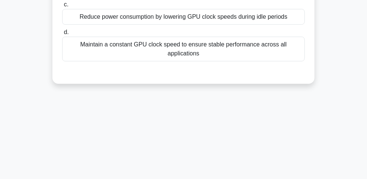
scroll to position [21, 0]
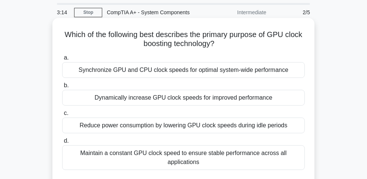
drag, startPoint x: 71, startPoint y: 37, endPoint x: 229, endPoint y: 46, distance: 158.0
click at [229, 46] on h5 "Which of the following best describes the primary purpose of GPU clock boosting…" at bounding box center [183, 39] width 244 height 19
click at [201, 106] on div "Dynamically increase GPU clock speeds for improved performance" at bounding box center [183, 98] width 243 height 16
click at [62, 88] on input "b. Dynamically increase GPU clock speeds for improved performance" at bounding box center [62, 85] width 0 height 5
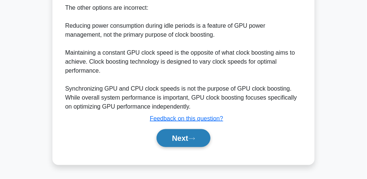
click at [189, 141] on button "Next" at bounding box center [184, 138] width 54 height 18
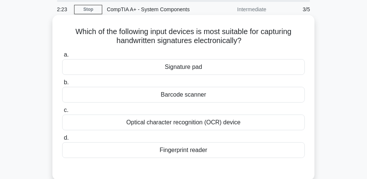
scroll to position [34, 0]
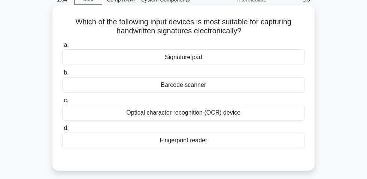
click at [196, 64] on div "Signature pad" at bounding box center [183, 57] width 243 height 16
click at [62, 48] on input "a. Signature pad" at bounding box center [62, 45] width 0 height 5
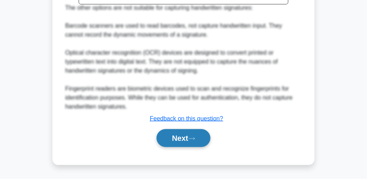
click at [179, 137] on button "Next" at bounding box center [184, 138] width 54 height 18
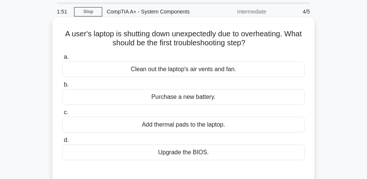
scroll to position [21, 0]
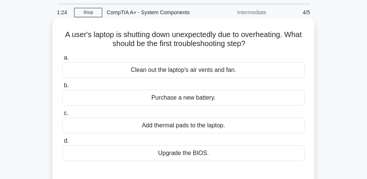
click at [229, 78] on div "Clean out the laptop's air vents and fan." at bounding box center [183, 70] width 243 height 16
click at [62, 60] on input "a. Clean out the laptop's air vents and fan." at bounding box center [62, 57] width 0 height 5
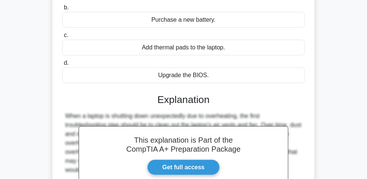
scroll to position [191, 0]
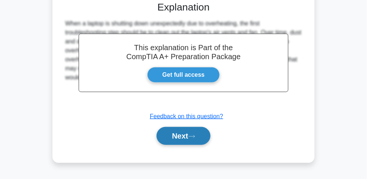
click at [188, 135] on button "Next" at bounding box center [184, 136] width 54 height 18
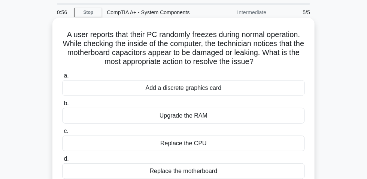
scroll to position [55, 0]
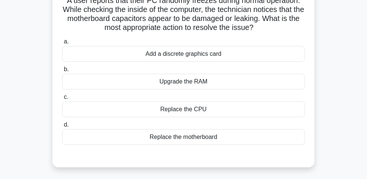
click at [169, 138] on div "Replace the motherboard" at bounding box center [183, 137] width 243 height 16
click at [62, 127] on input "d. Replace the motherboard" at bounding box center [62, 124] width 0 height 5
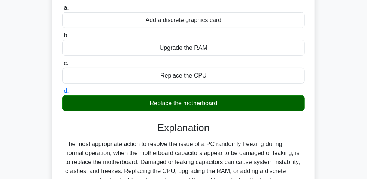
scroll to position [191, 0]
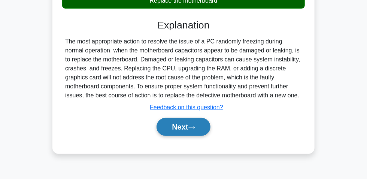
click at [184, 133] on button "Next" at bounding box center [184, 127] width 54 height 18
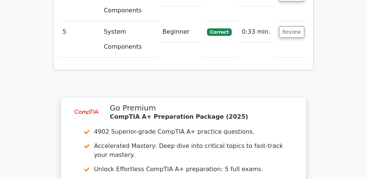
scroll to position [1124, 0]
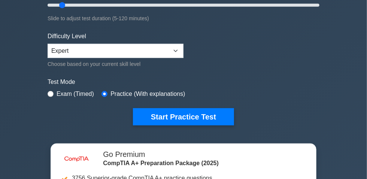
scroll to position [170, 0]
